Goal: Find specific page/section: Locate a particular part of the current website

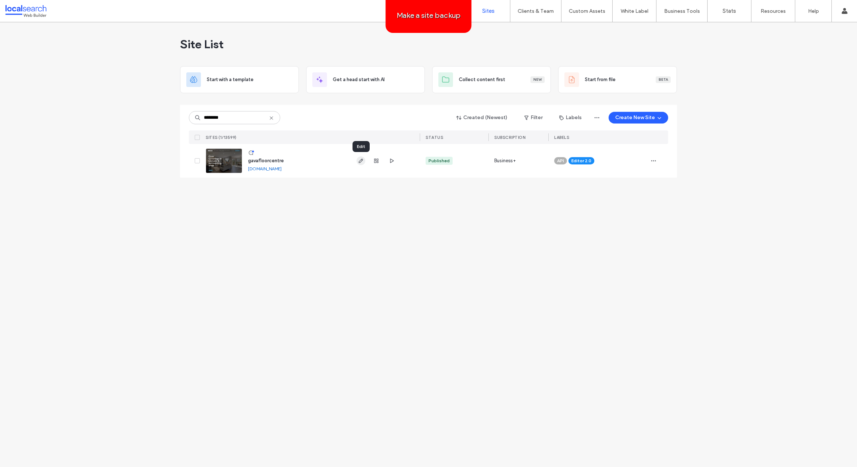
type input "********"
click at [359, 160] on icon "button" at bounding box center [361, 161] width 6 height 6
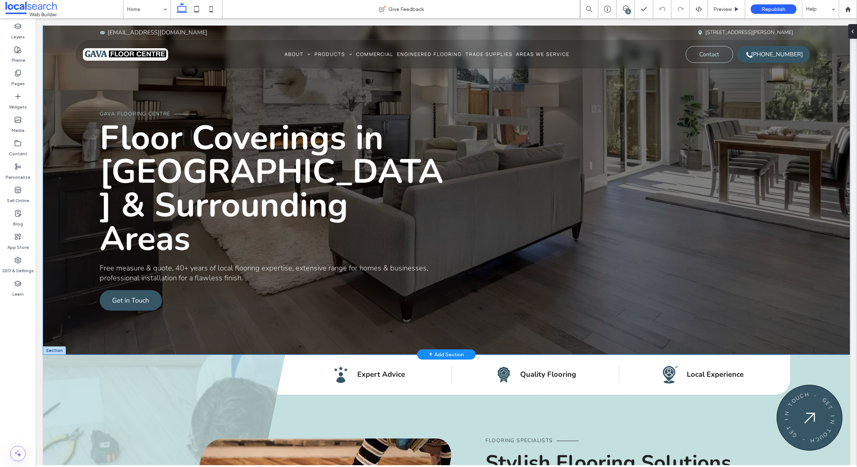
scroll to position [178, 0]
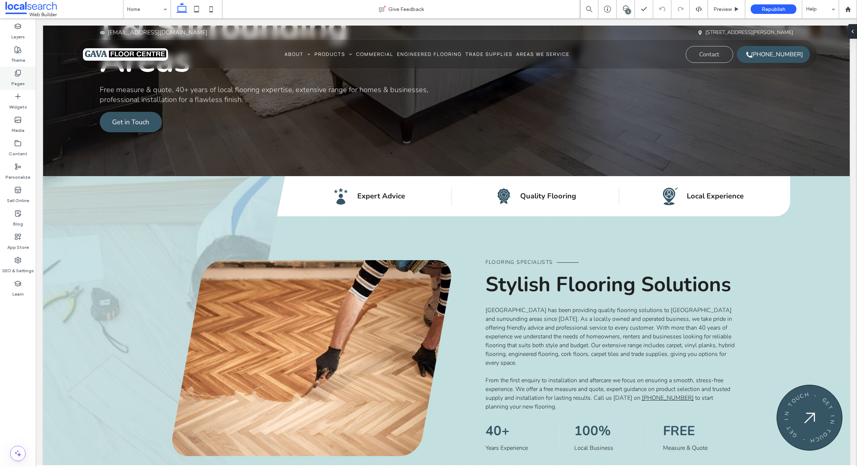
click at [15, 77] on label "Pages" at bounding box center [18, 82] width 14 height 10
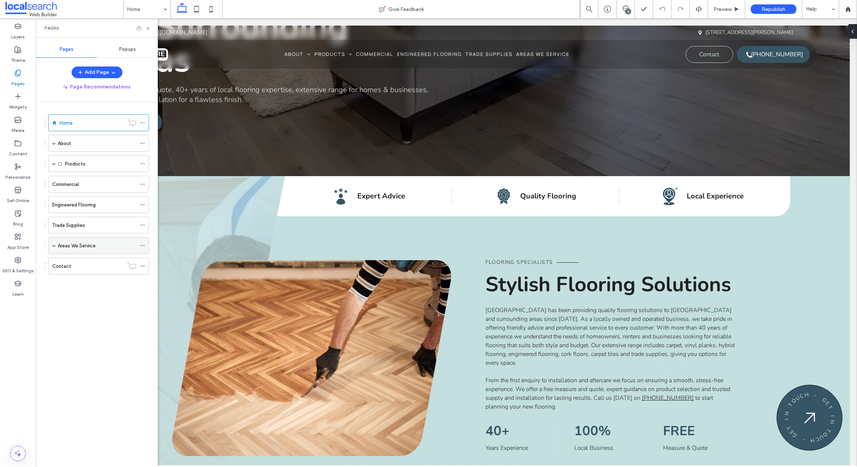
click at [55, 246] on span at bounding box center [54, 246] width 4 height 4
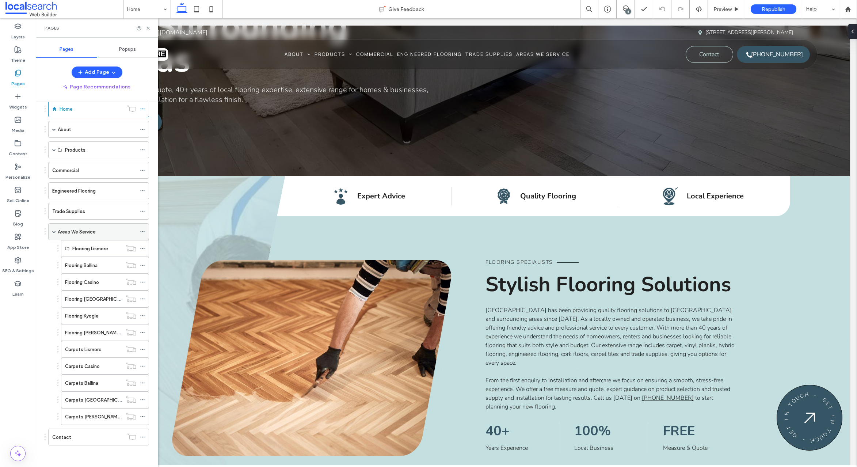
scroll to position [14, 0]
